Goal: Task Accomplishment & Management: Use online tool/utility

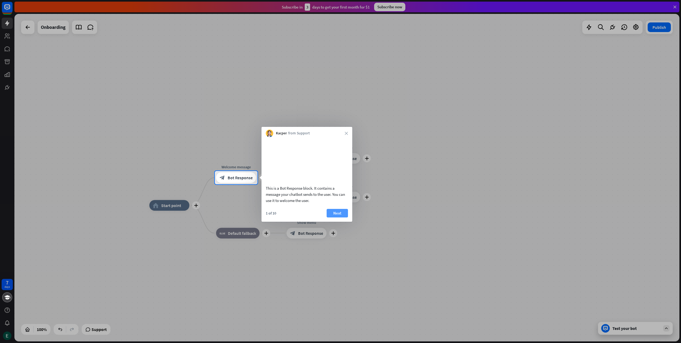
click at [338, 217] on button "Next" at bounding box center [337, 213] width 21 height 9
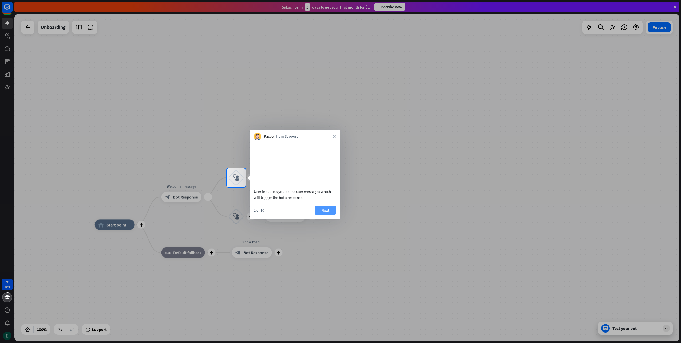
click at [325, 214] on button "Next" at bounding box center [325, 210] width 21 height 9
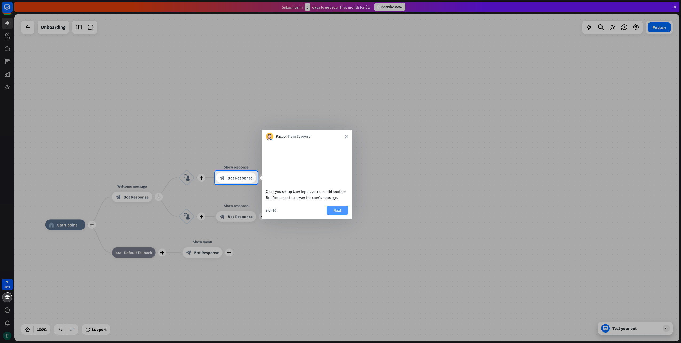
click at [331, 214] on button "Next" at bounding box center [337, 210] width 21 height 9
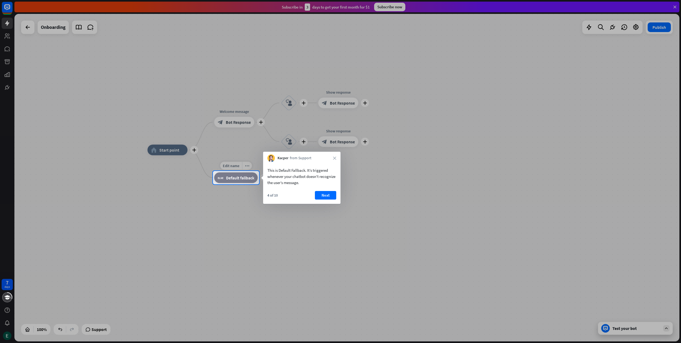
click at [241, 180] on div "block_fallback Default fallback" at bounding box center [236, 177] width 44 height 11
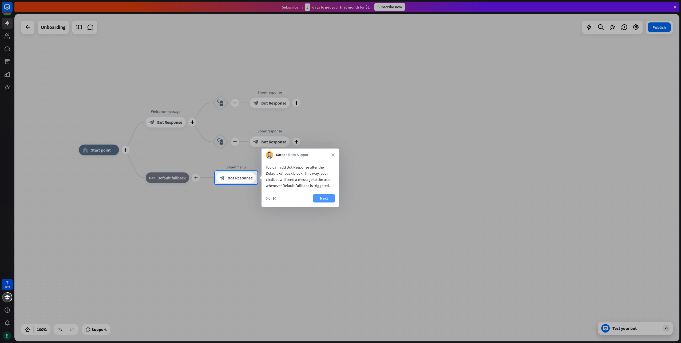
click at [326, 199] on button "Next" at bounding box center [323, 198] width 21 height 9
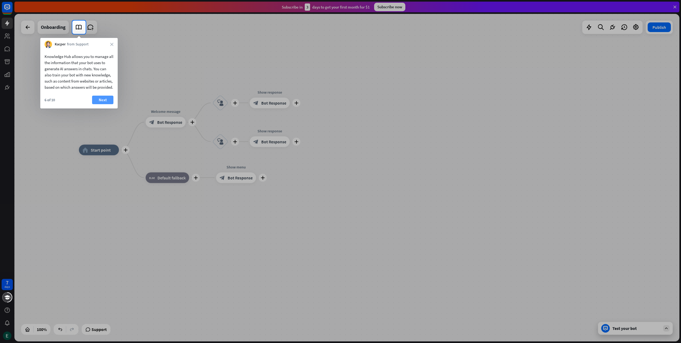
click at [103, 104] on button "Next" at bounding box center [102, 100] width 21 height 9
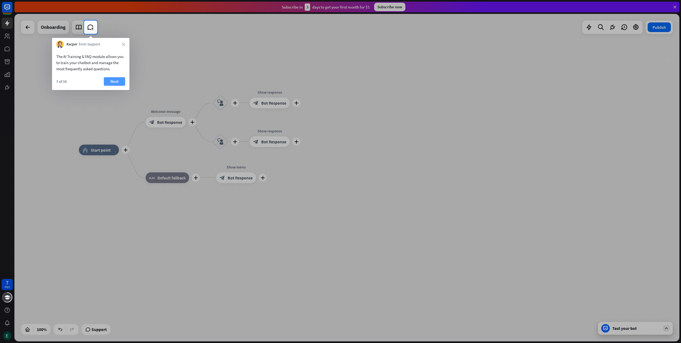
click at [118, 81] on button "Next" at bounding box center [114, 81] width 21 height 9
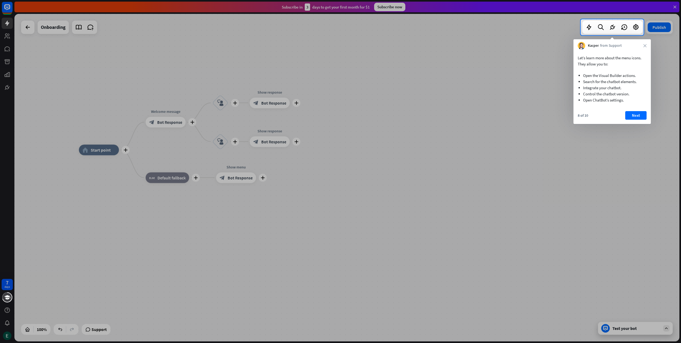
click at [633, 120] on div "8 of 10 Next" at bounding box center [612, 117] width 77 height 13
click at [635, 118] on button "Next" at bounding box center [635, 115] width 21 height 9
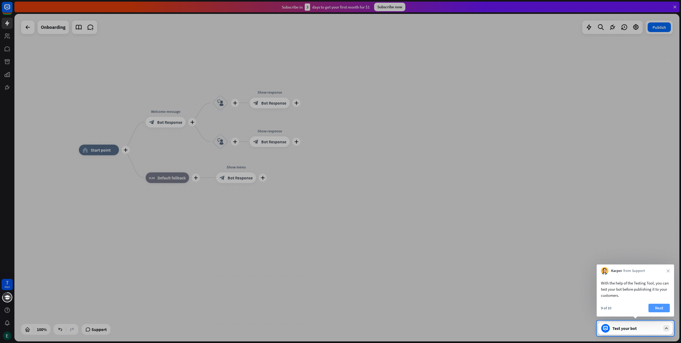
click at [658, 306] on button "Next" at bounding box center [659, 307] width 21 height 9
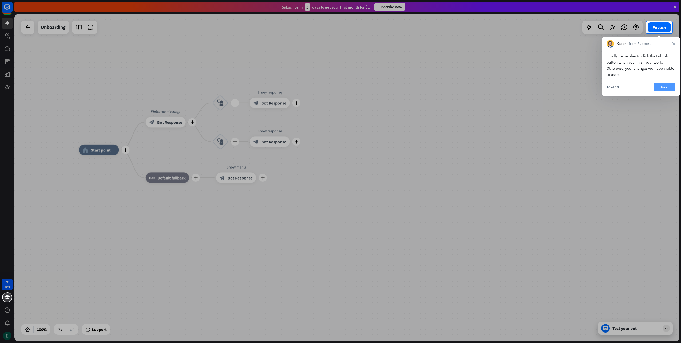
click at [664, 86] on button "Next" at bounding box center [664, 87] width 21 height 9
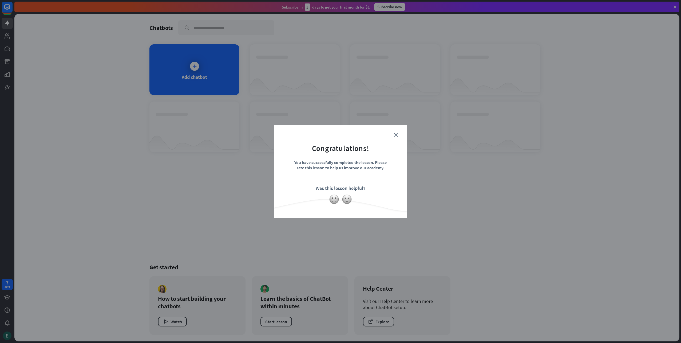
click at [395, 138] on form "Congratulations! You have successfully completed the lesson. Please rate this l…" at bounding box center [341, 163] width 120 height 64
click at [385, 134] on form "Congratulations! You have successfully completed the lesson. Please rate this l…" at bounding box center [341, 163] width 120 height 64
drag, startPoint x: 391, startPoint y: 129, endPoint x: 398, endPoint y: 138, distance: 10.5
click at [392, 131] on div "close Congratulations! You have successfully completed the lesson. Please rate …" at bounding box center [340, 171] width 133 height 93
click at [398, 138] on form "Congratulations! You have successfully completed the lesson. Please rate this l…" at bounding box center [341, 163] width 120 height 64
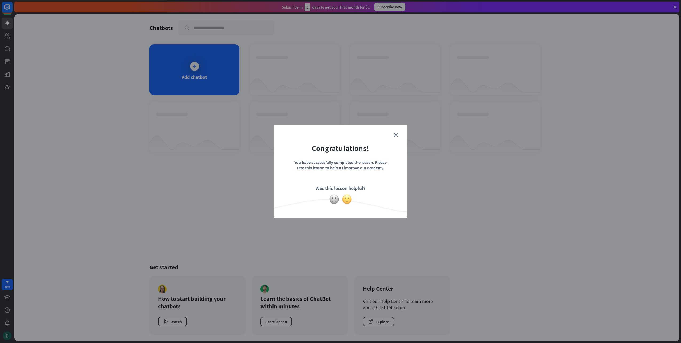
click at [347, 198] on img at bounding box center [347, 199] width 10 height 10
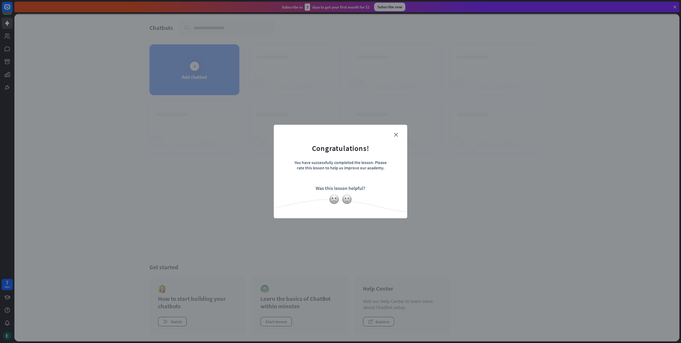
click at [398, 137] on form "Congratulations! You have successfully completed the lesson. Please rate this l…" at bounding box center [341, 163] width 120 height 64
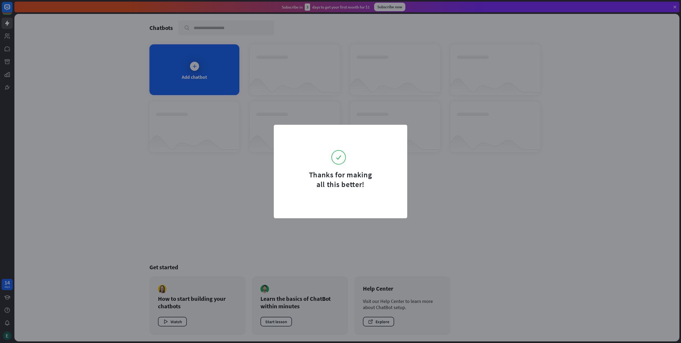
click at [396, 133] on form "Thanks for making all this better!" at bounding box center [341, 160] width 120 height 58
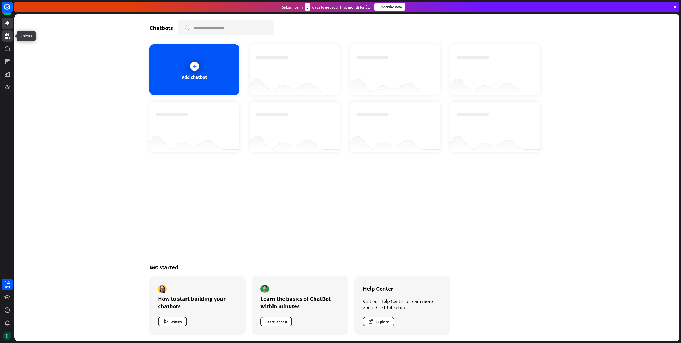
click at [5, 35] on icon at bounding box center [7, 36] width 6 height 6
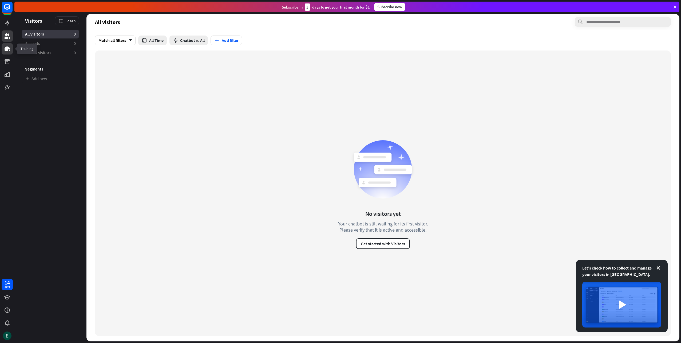
click at [3, 48] on link at bounding box center [7, 48] width 11 height 11
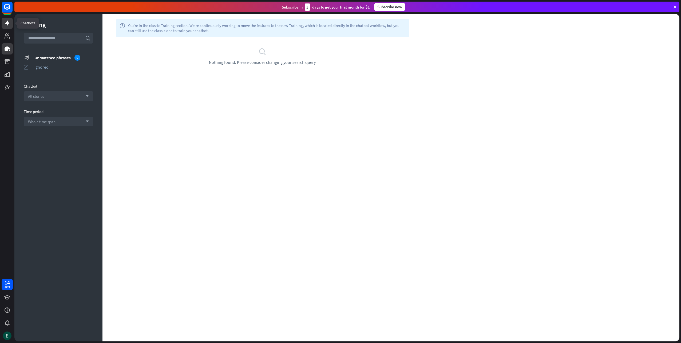
click at [6, 21] on icon at bounding box center [7, 23] width 6 height 6
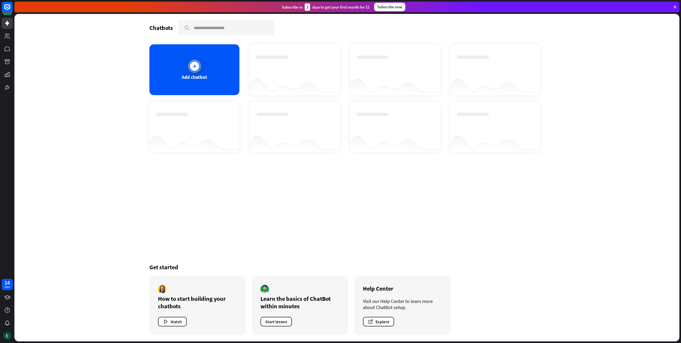
click at [197, 81] on div "Add chatbot" at bounding box center [194, 69] width 90 height 51
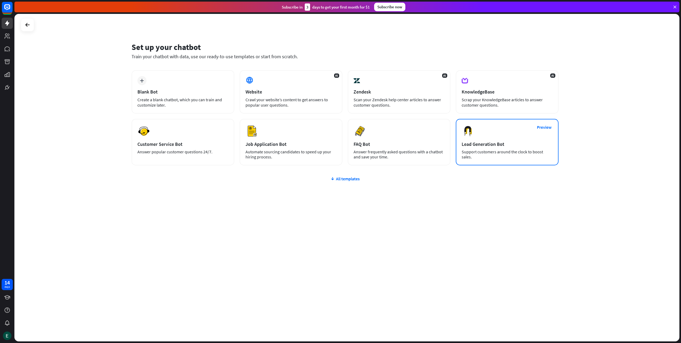
click at [493, 152] on div "Support customers around the clock to boost sales." at bounding box center [507, 154] width 91 height 10
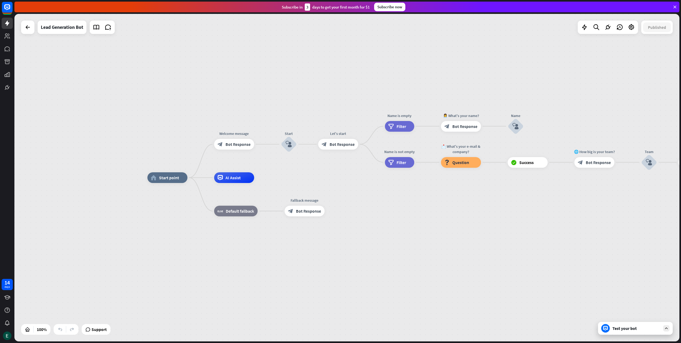
click at [624, 330] on div "Test your bot" at bounding box center [637, 327] width 48 height 5
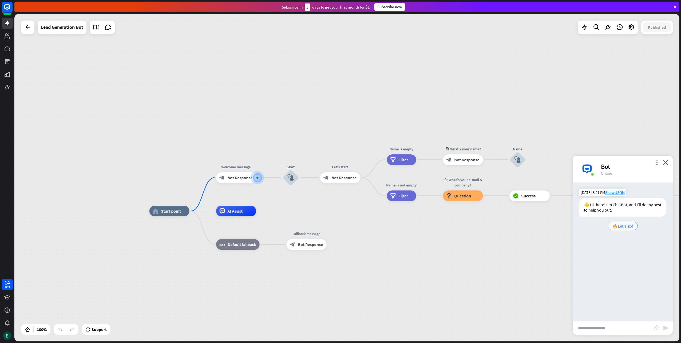
click at [617, 226] on span "🔥Let's go!" at bounding box center [623, 225] width 21 height 5
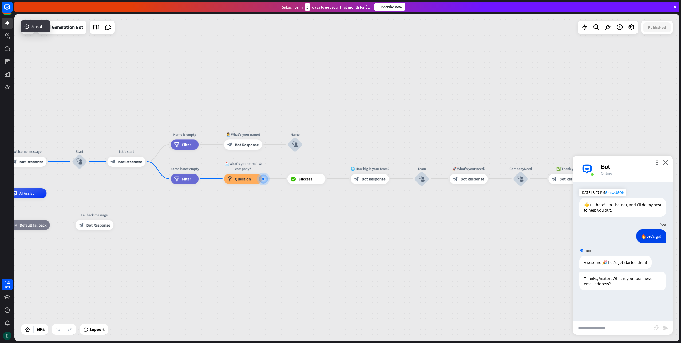
drag, startPoint x: 388, startPoint y: 227, endPoint x: 515, endPoint y: 228, distance: 127.6
drag, startPoint x: 280, startPoint y: 296, endPoint x: 552, endPoint y: 270, distance: 273.9
click at [659, 167] on div "Bot" at bounding box center [633, 166] width 65 height 8
click at [664, 167] on div "Bot" at bounding box center [633, 166] width 65 height 8
click at [666, 163] on icon "close" at bounding box center [665, 162] width 5 height 5
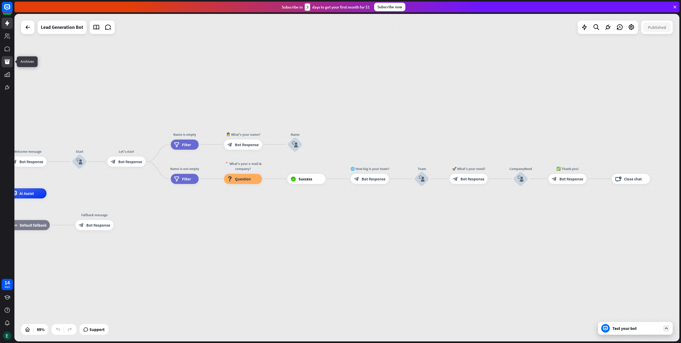
click at [8, 58] on icon at bounding box center [7, 61] width 6 height 6
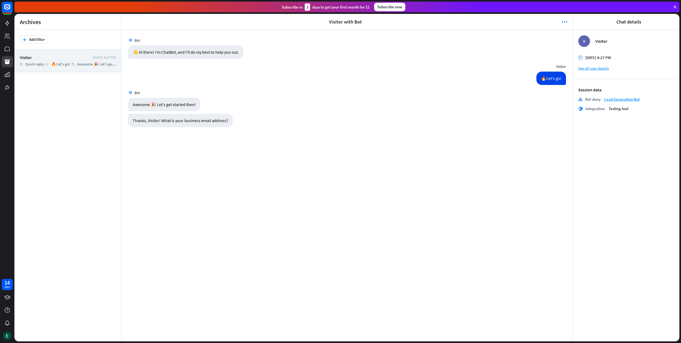
click at [82, 61] on div "Visitor [DATE] 8:27 PM B: Quick reply U: 🔥Let's go! B: Awesome 🎉 Let's get star…" at bounding box center [67, 60] width 107 height 23
drag, startPoint x: 583, startPoint y: 37, endPoint x: 583, endPoint y: 43, distance: 6.1
click at [583, 41] on div "V" at bounding box center [584, 41] width 12 height 12
click at [583, 43] on div "V" at bounding box center [584, 41] width 12 height 12
click at [9, 25] on icon at bounding box center [7, 23] width 6 height 6
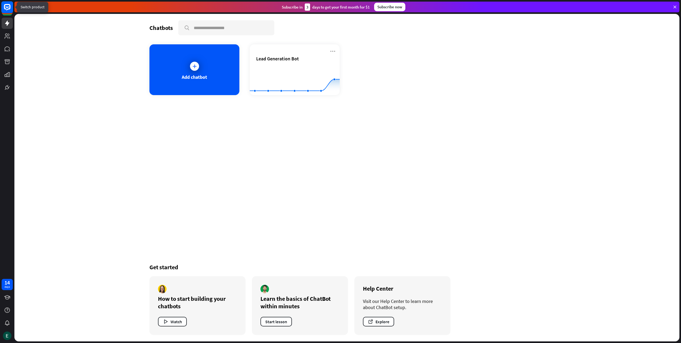
click at [11, 9] on rect at bounding box center [7, 7] width 12 height 12
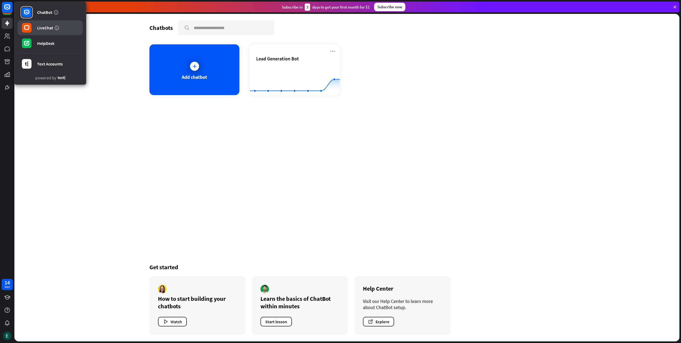
click at [36, 25] on link "LiveChat" at bounding box center [50, 27] width 66 height 15
